Goal: Navigation & Orientation: Find specific page/section

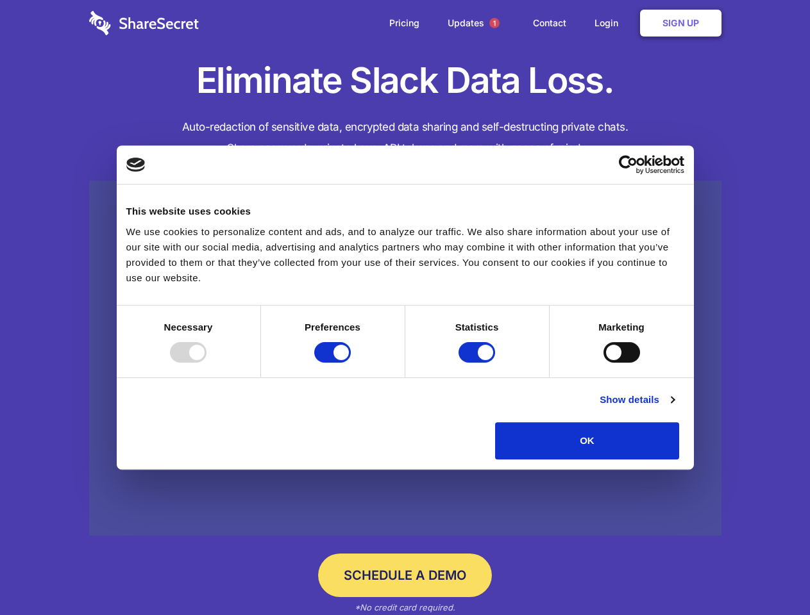
click at [206, 363] on div at bounding box center [188, 352] width 37 height 21
click at [351, 363] on input "Preferences" at bounding box center [332, 352] width 37 height 21
checkbox input "false"
click at [478, 363] on input "Statistics" at bounding box center [476, 352] width 37 height 21
checkbox input "false"
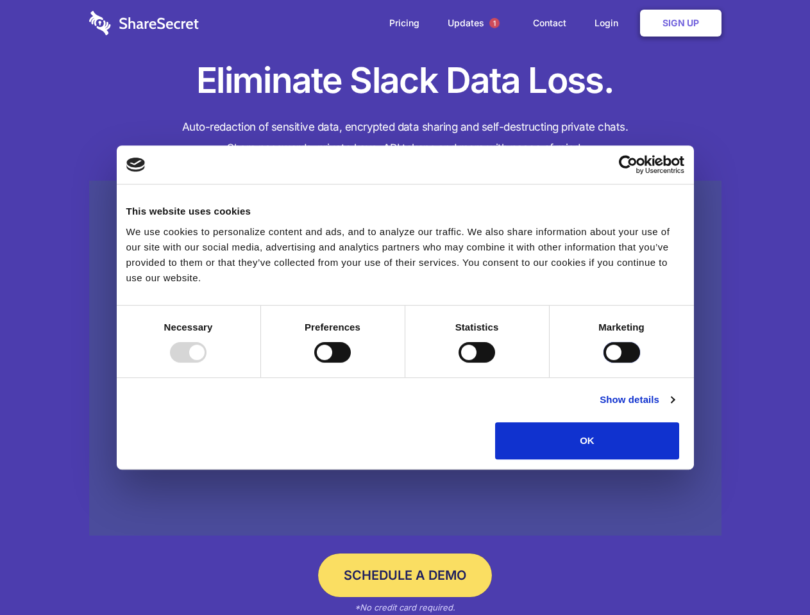
click at [603, 363] on input "Marketing" at bounding box center [621, 352] width 37 height 21
checkbox input "true"
click at [674, 408] on link "Show details" at bounding box center [636, 399] width 74 height 15
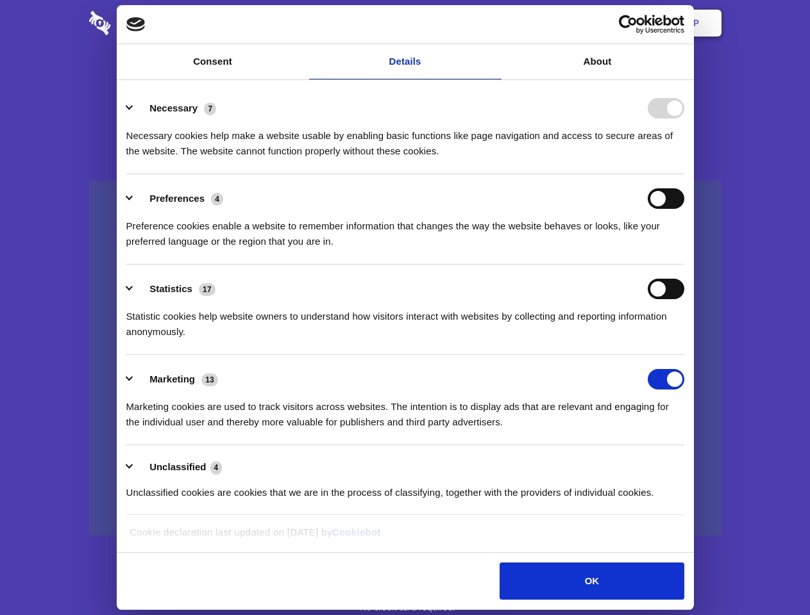
click at [708, 464] on link at bounding box center [405, 359] width 632 height 356
click at [494, 23] on span "1" at bounding box center [494, 23] width 10 height 10
